Goal: Task Accomplishment & Management: Manage account settings

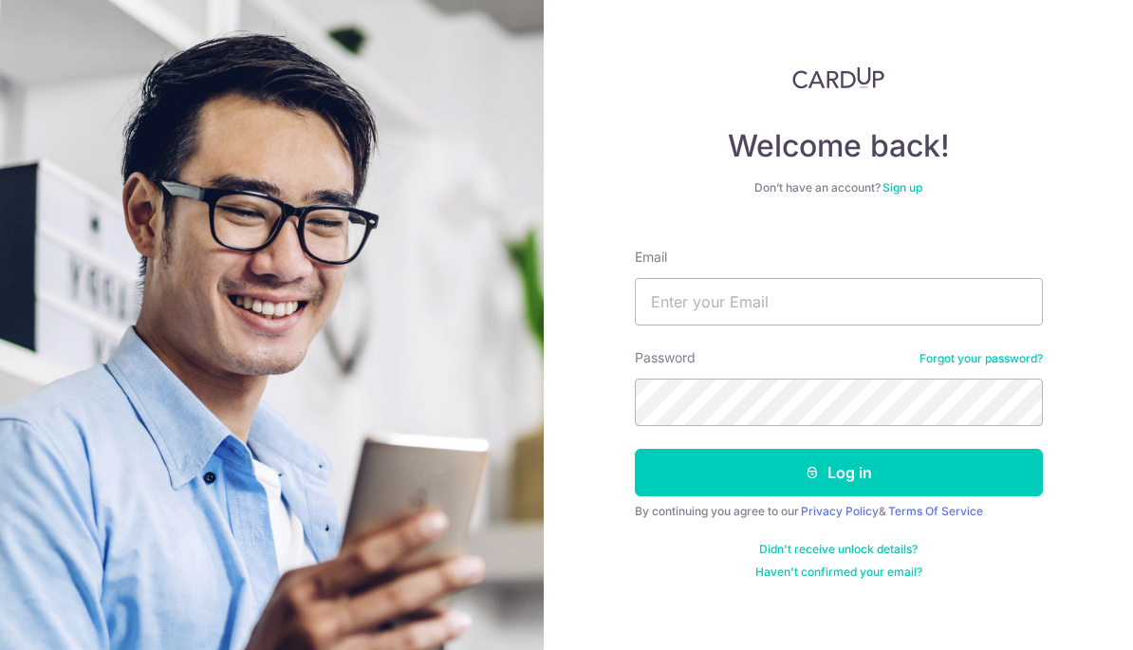
click at [922, 325] on input "Email" at bounding box center [839, 301] width 408 height 47
type input "[EMAIL_ADDRESS][DOMAIN_NAME]"
click at [906, 468] on button "Log in" at bounding box center [839, 472] width 408 height 47
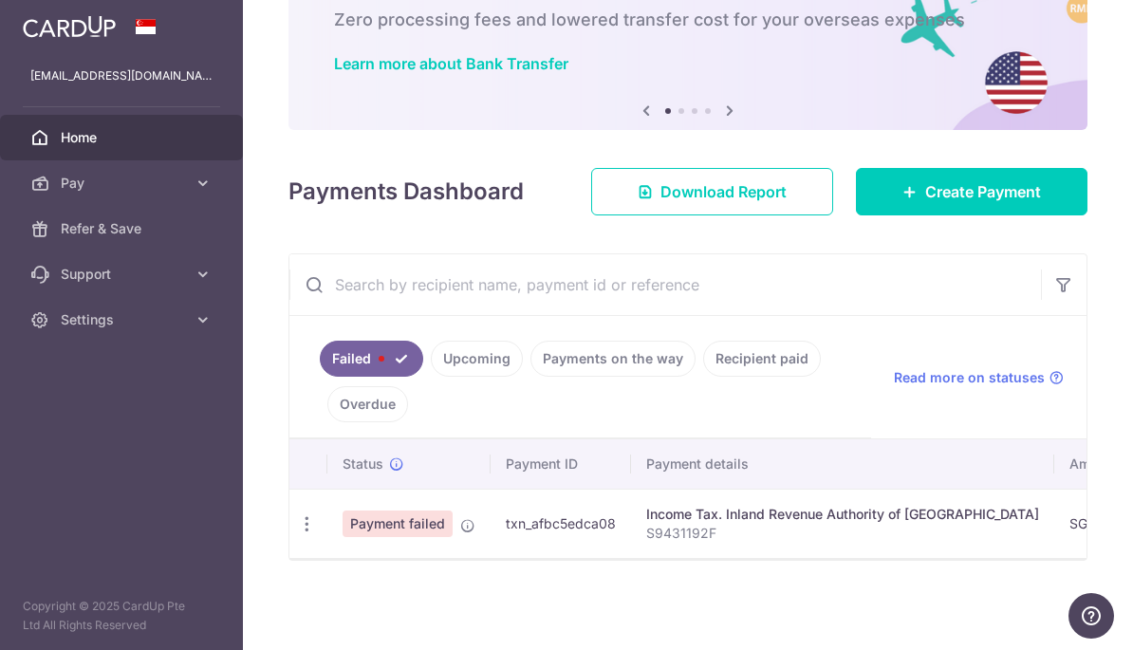
scroll to position [144, 0]
click at [460, 517] on span at bounding box center [467, 521] width 15 height 15
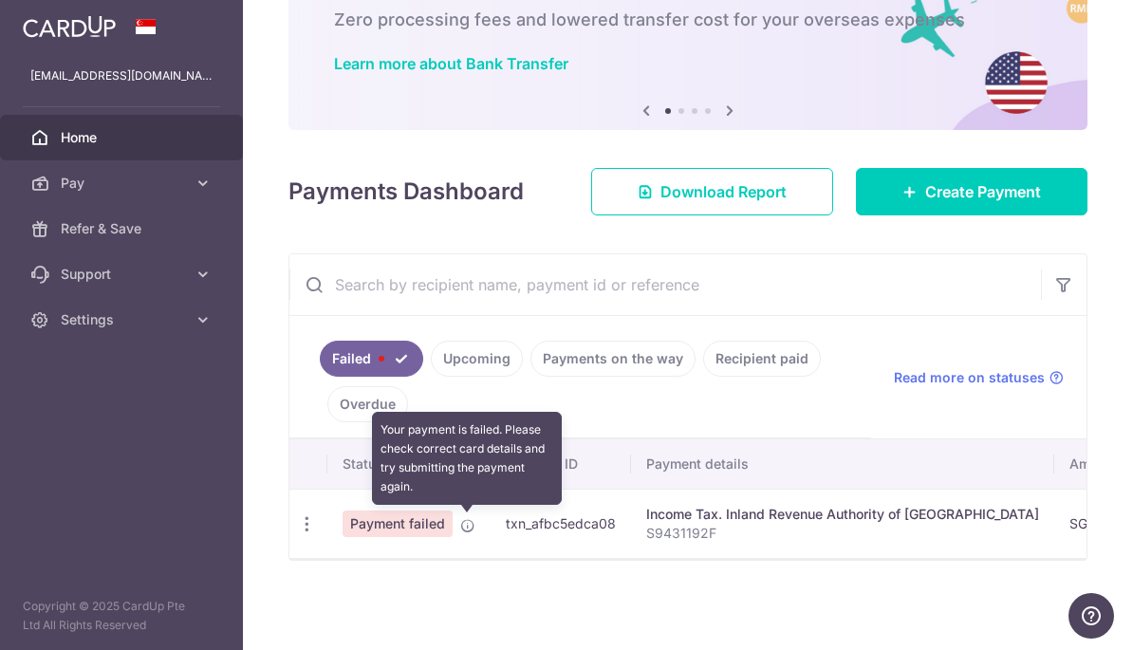
click at [243, 591] on div "× Pause Schedule Pause all future payments in this series Pause just this one p…" at bounding box center [688, 325] width 890 height 650
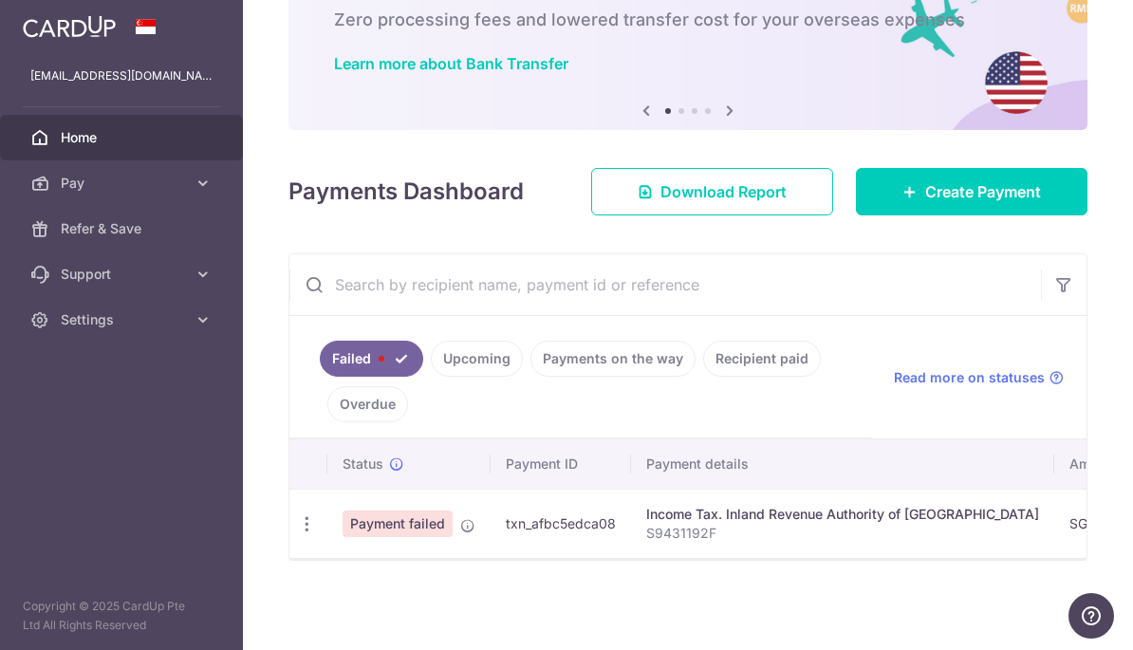
click at [297, 525] on icon "button" at bounding box center [307, 524] width 20 height 20
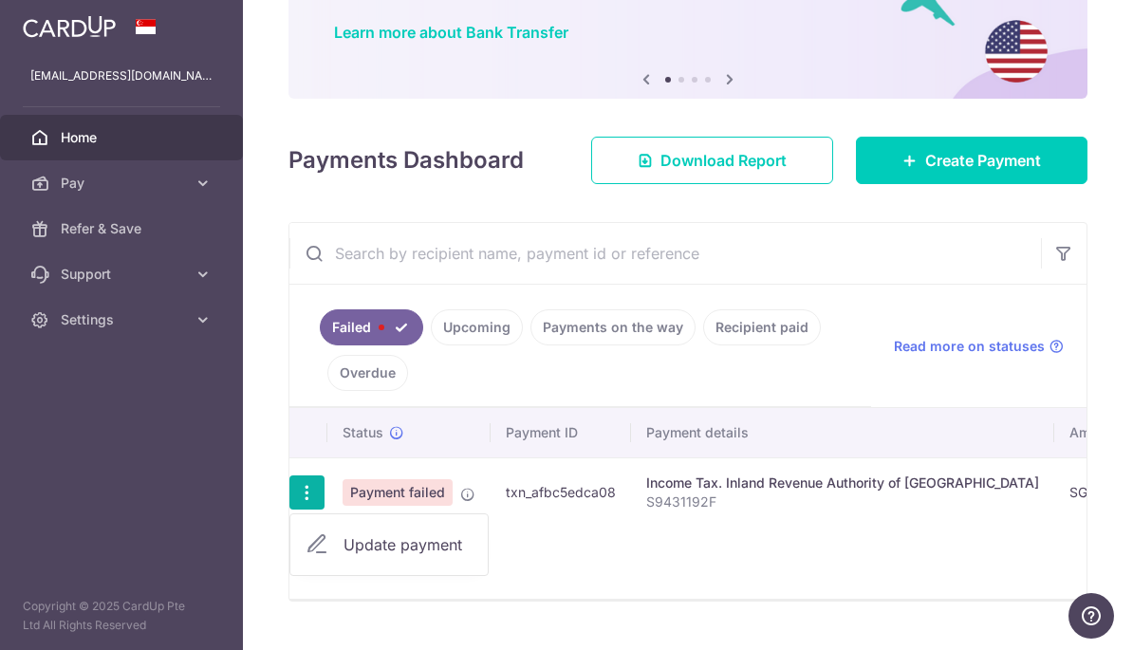
click at [344, 556] on span "Update payment" at bounding box center [408, 544] width 129 height 23
radio input "true"
type input "221.23"
type input "S9431192F"
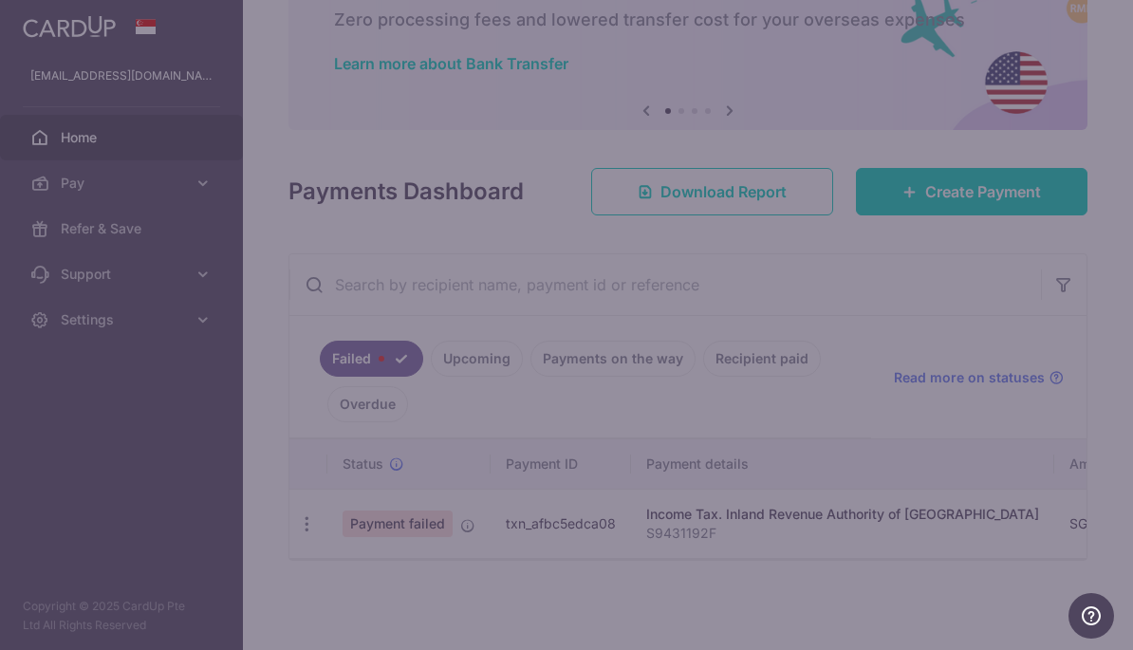
type input "MLTAX25R"
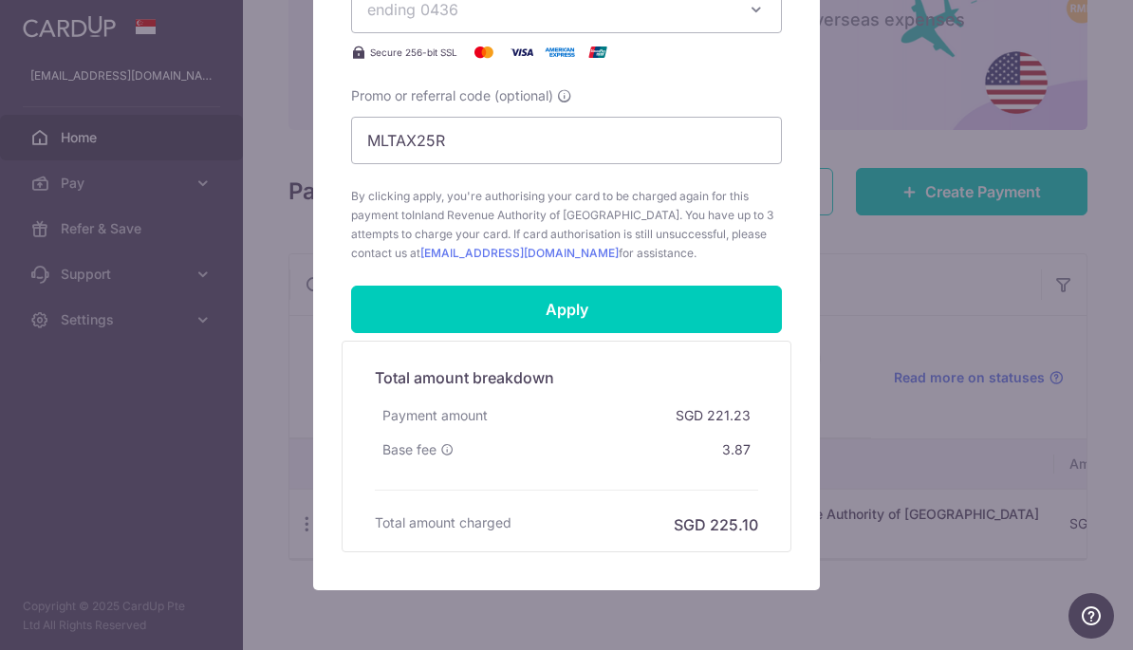
scroll to position [807, 0]
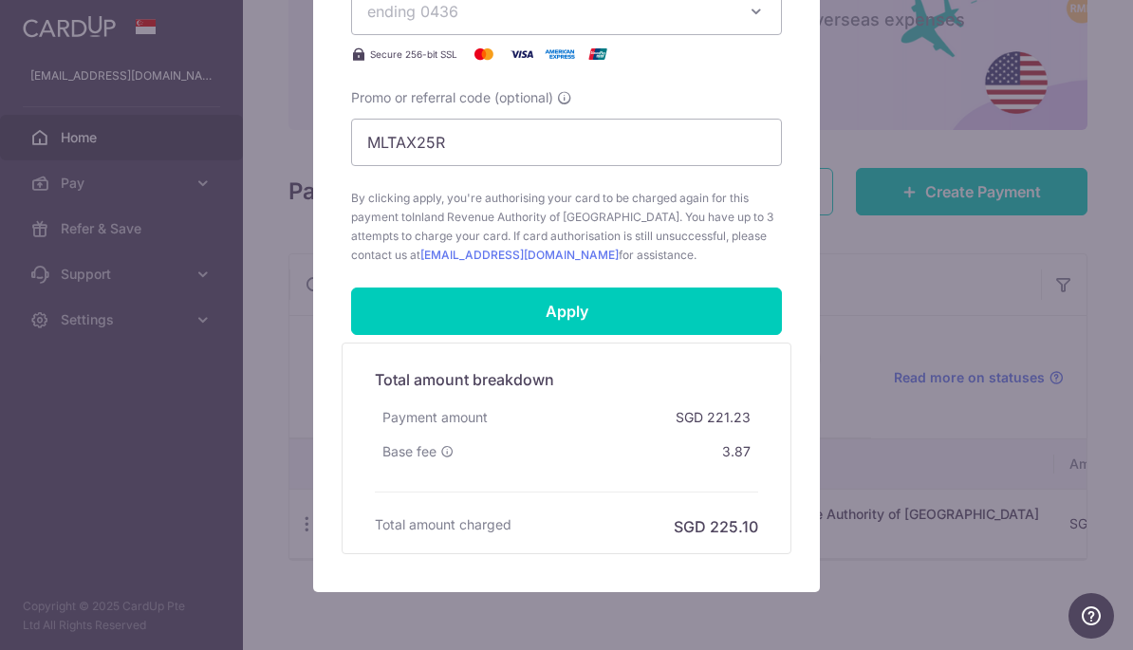
click at [407, 315] on input "Apply" at bounding box center [566, 311] width 431 height 47
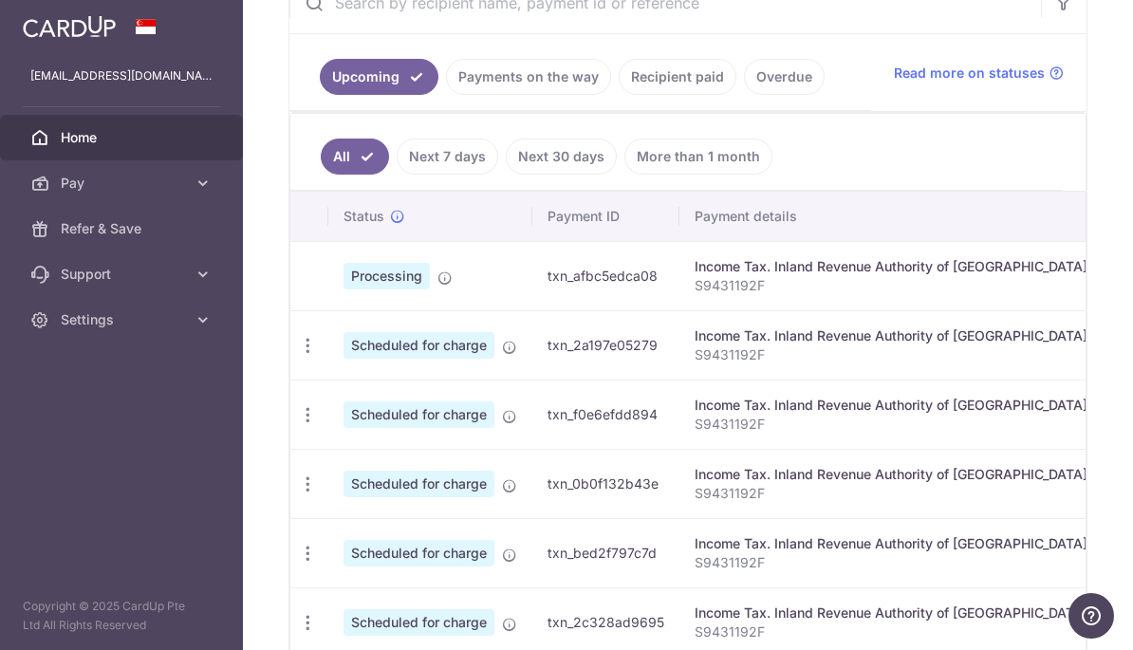
scroll to position [396, 0]
click at [437, 285] on icon at bounding box center [444, 277] width 15 height 15
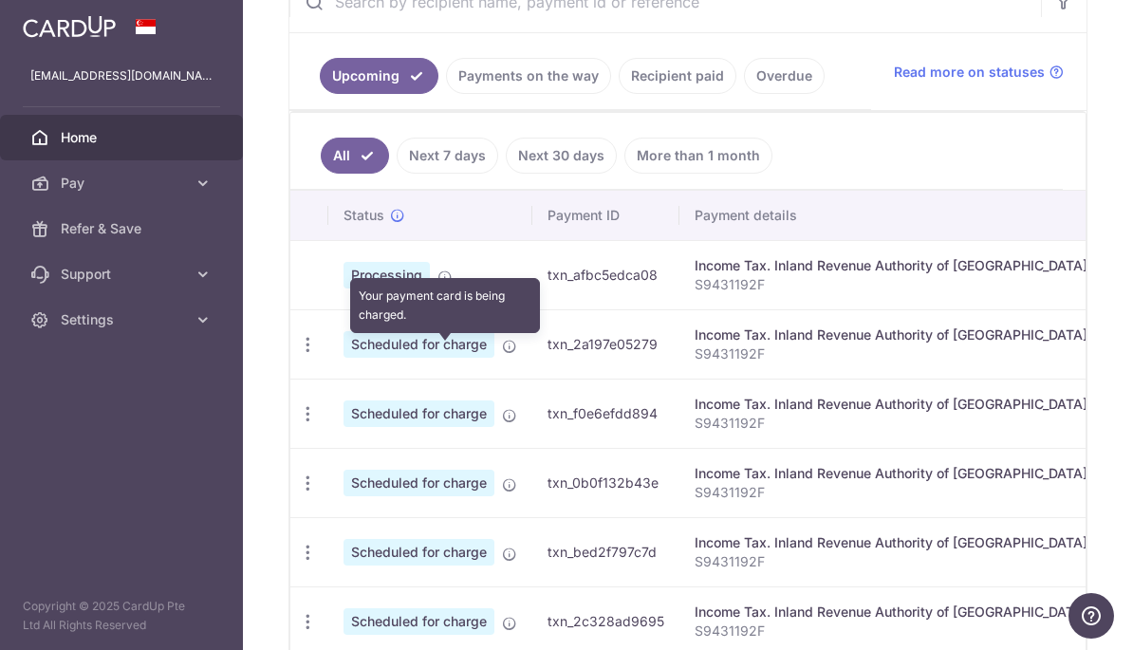
click at [243, 234] on div "× Pause Schedule Pause all future payments in this series Pause just this one p…" at bounding box center [688, 325] width 890 height 650
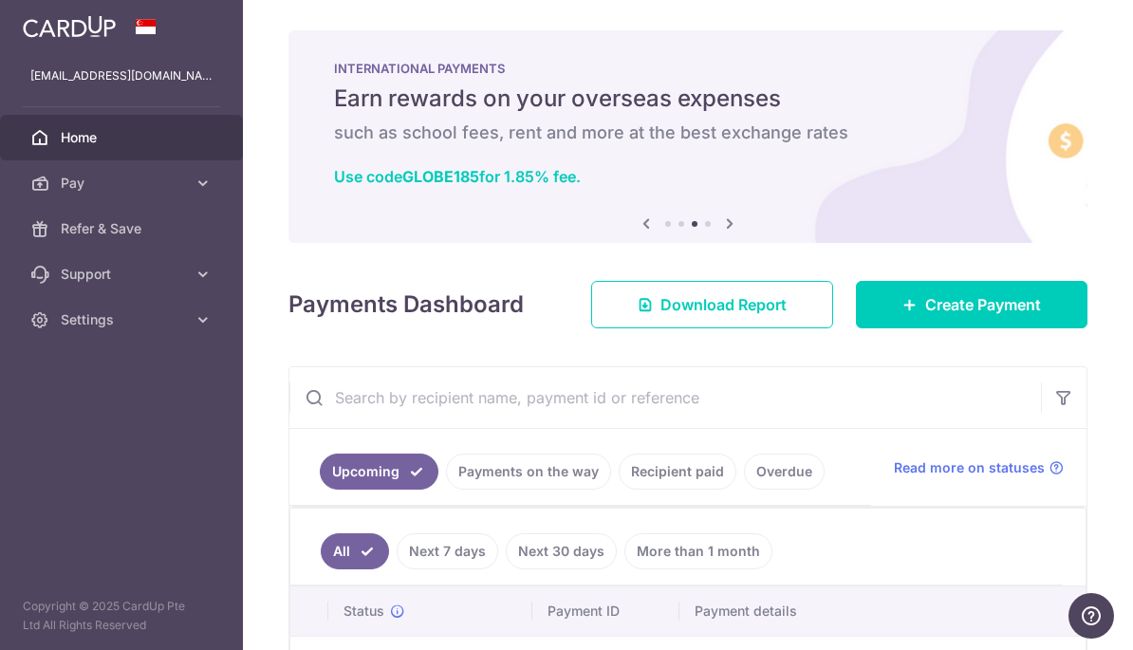
scroll to position [0, 0]
